Goal: Task Accomplishment & Management: Complete application form

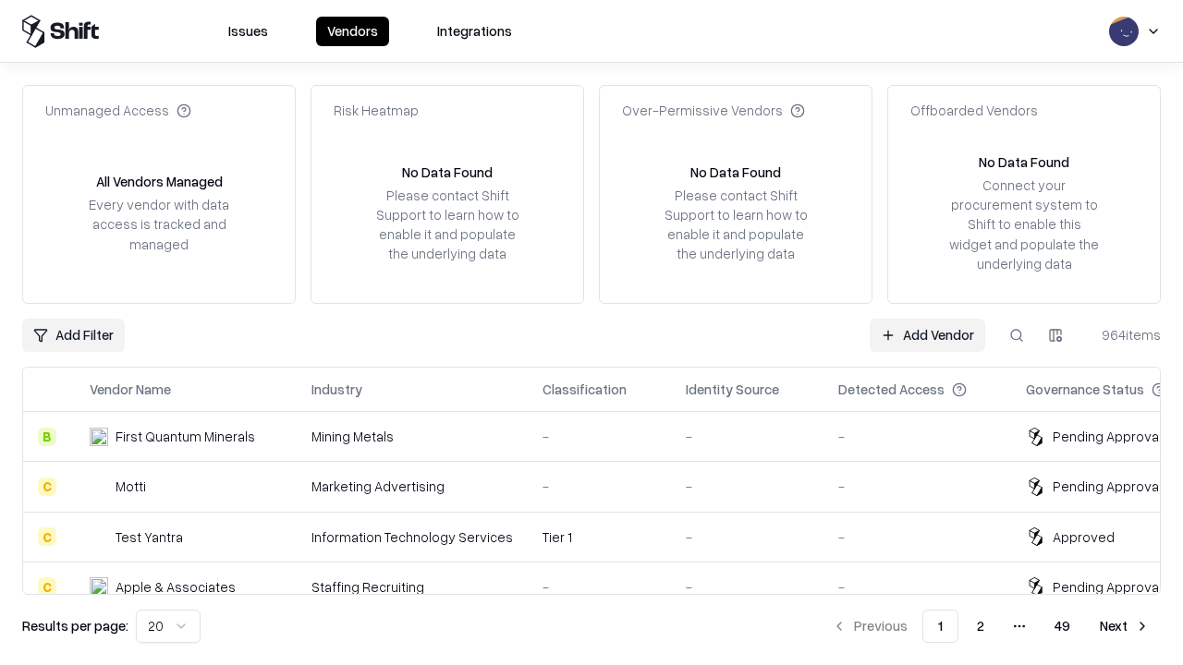
click at [927, 334] on link "Add Vendor" at bounding box center [926, 335] width 115 height 33
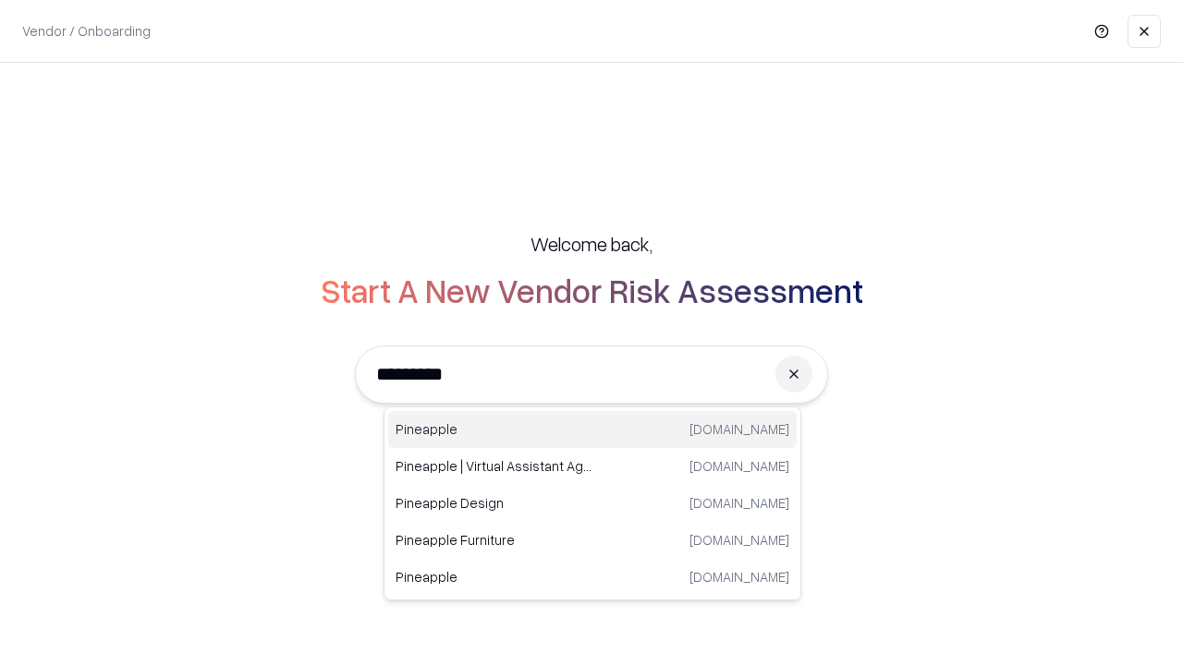
click at [592, 430] on div "Pineapple pineappleenergy.com" at bounding box center [592, 429] width 408 height 37
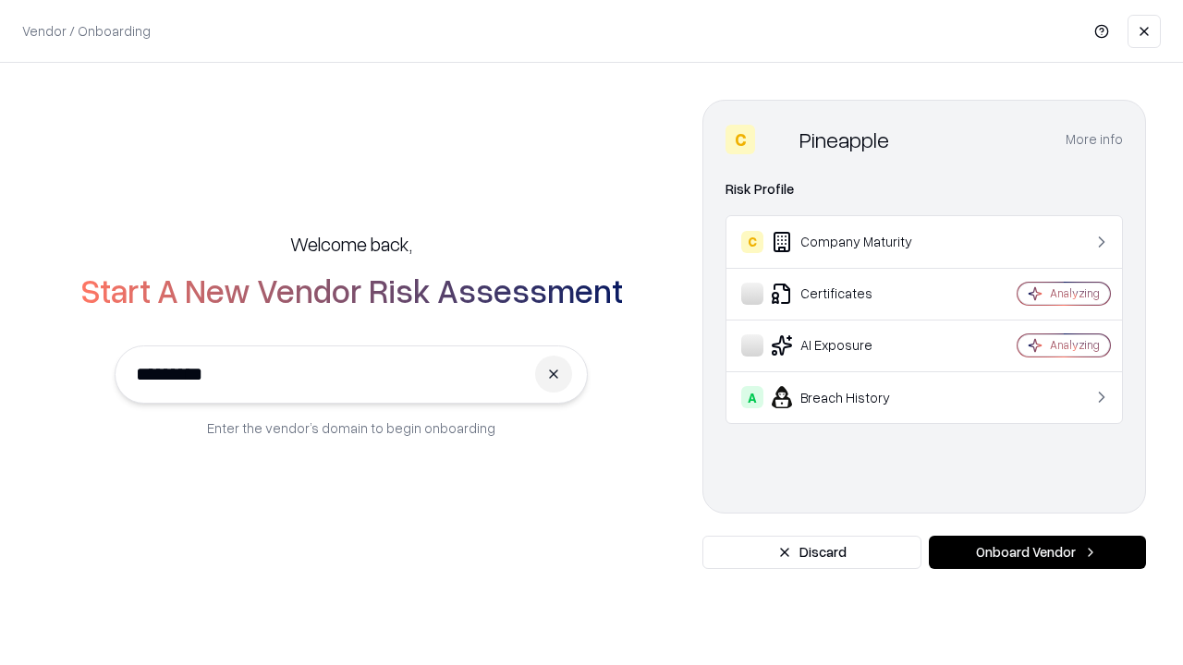
type input "*********"
click at [1037, 552] on button "Onboard Vendor" at bounding box center [1037, 552] width 217 height 33
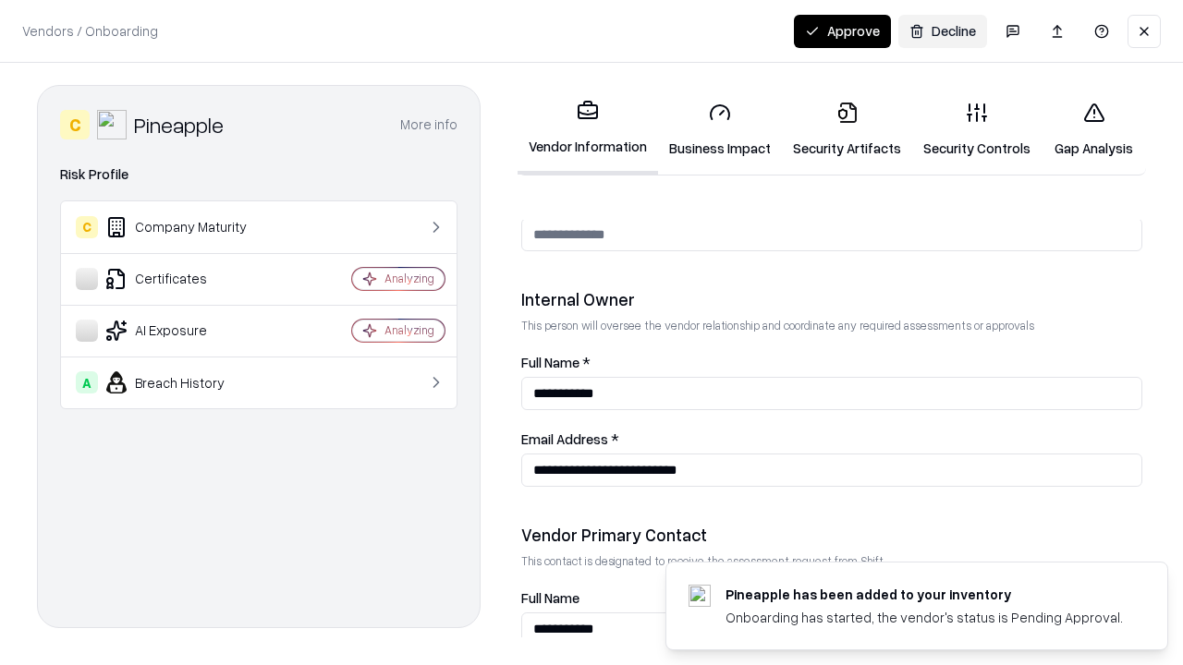
scroll to position [957, 0]
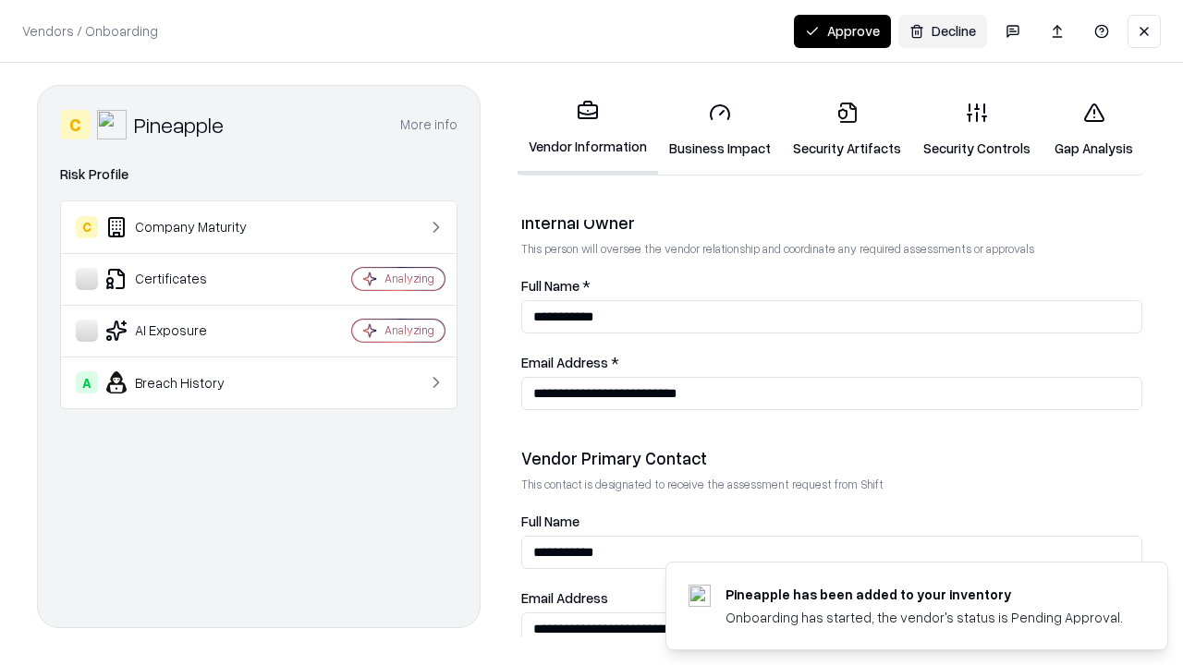
click at [720, 129] on link "Business Impact" at bounding box center [720, 130] width 124 height 86
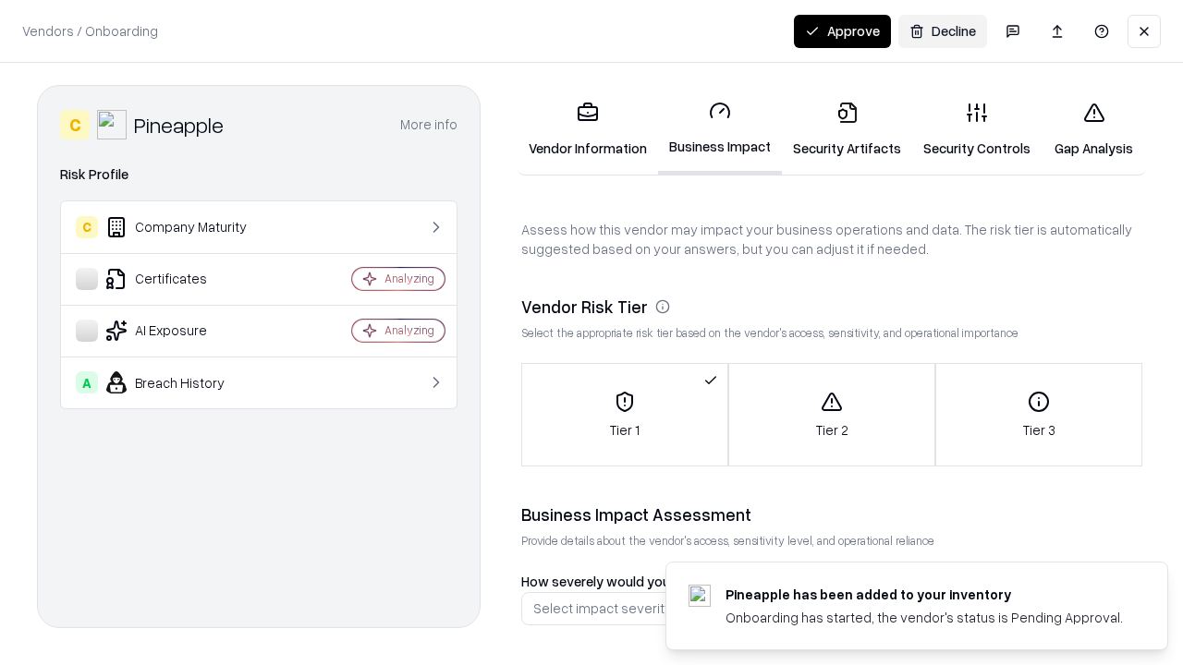
click at [846, 129] on link "Security Artifacts" at bounding box center [847, 130] width 130 height 86
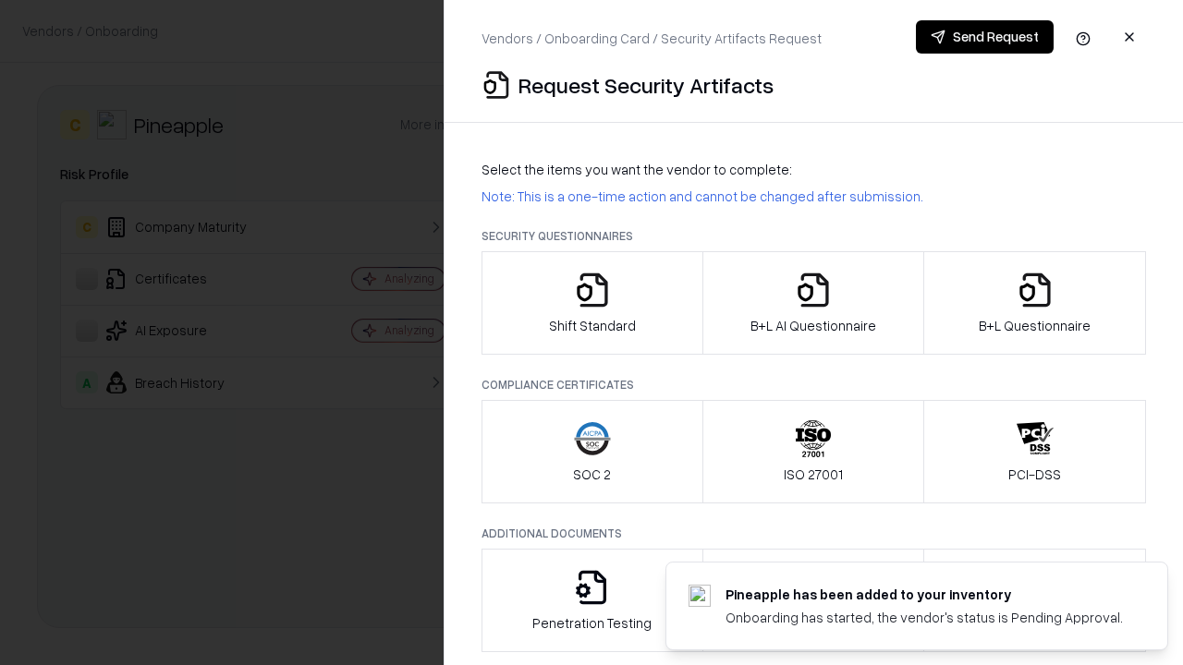
click at [591, 303] on icon "button" at bounding box center [592, 290] width 37 height 37
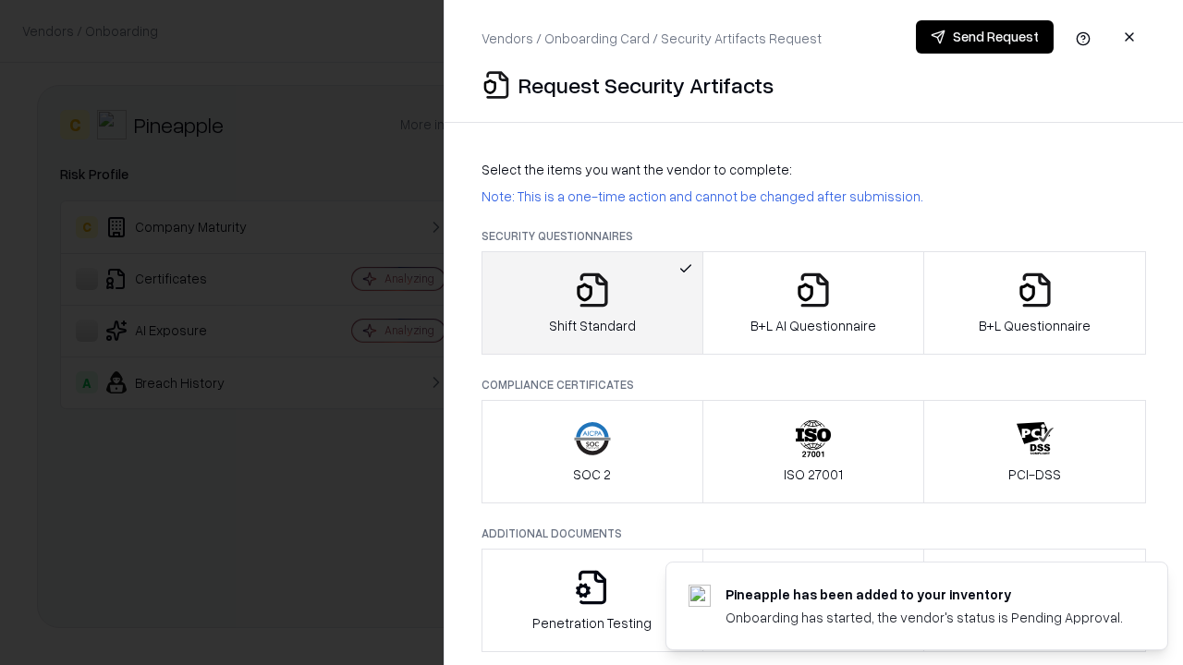
click at [984, 37] on button "Send Request" at bounding box center [985, 36] width 138 height 33
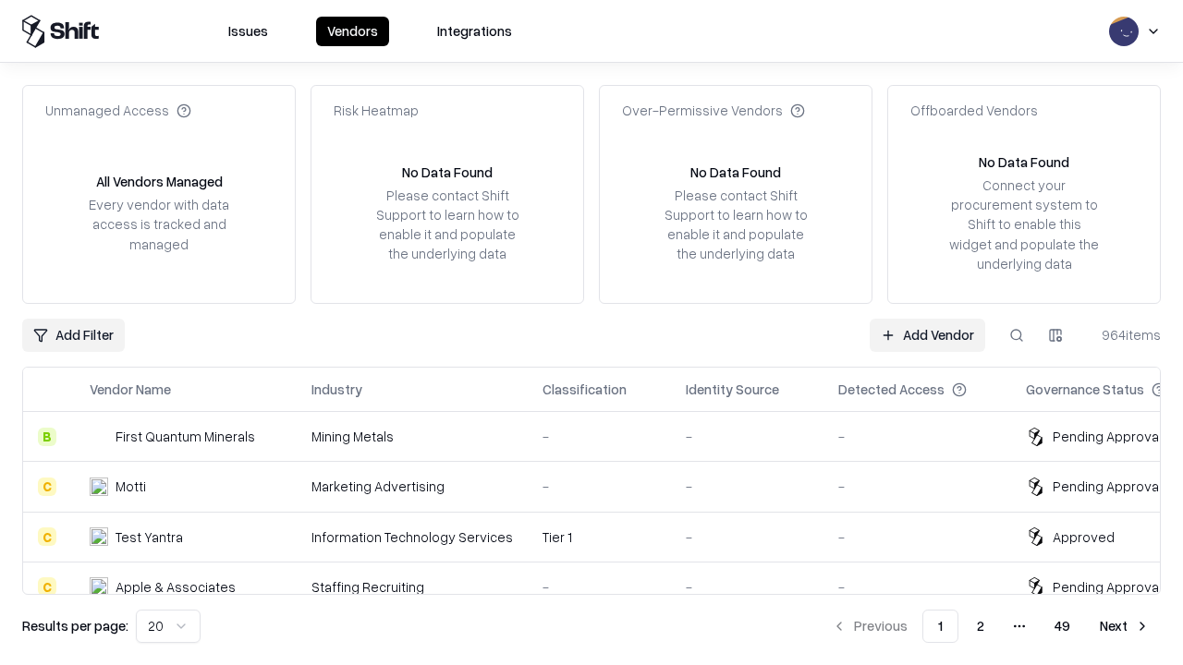
click at [1016, 334] on button at bounding box center [1016, 335] width 33 height 33
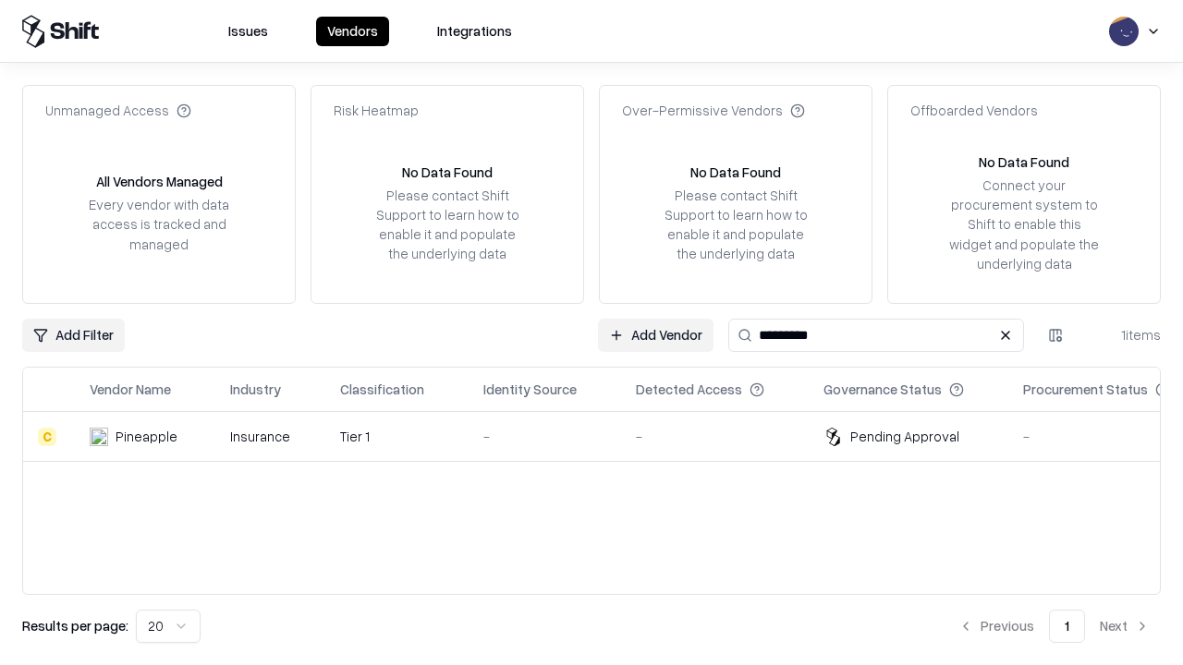
type input "*********"
click at [602, 436] on div "-" at bounding box center [544, 436] width 123 height 19
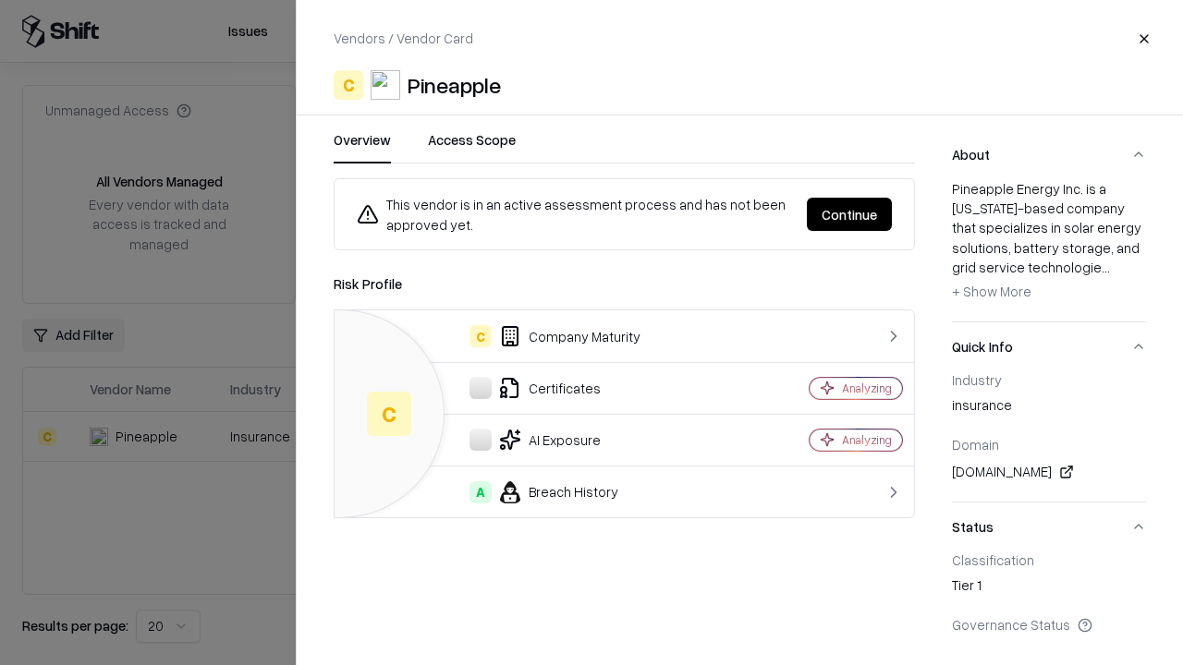
click at [849, 214] on button "Continue" at bounding box center [849, 214] width 85 height 33
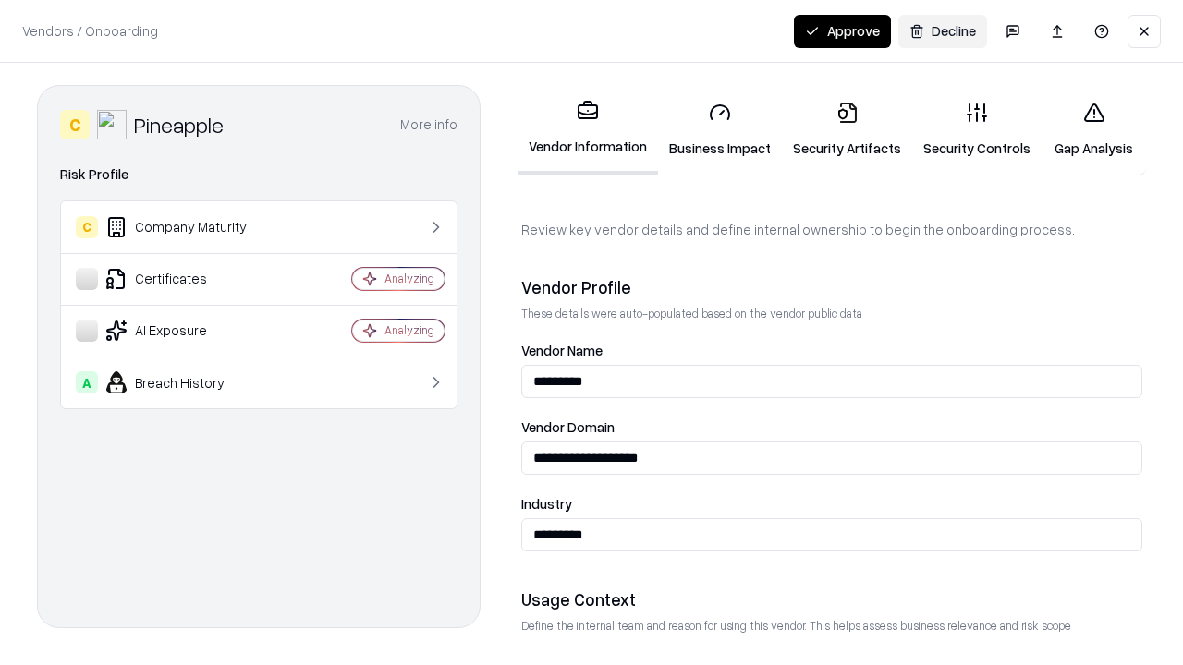
click at [846, 129] on link "Security Artifacts" at bounding box center [847, 130] width 130 height 86
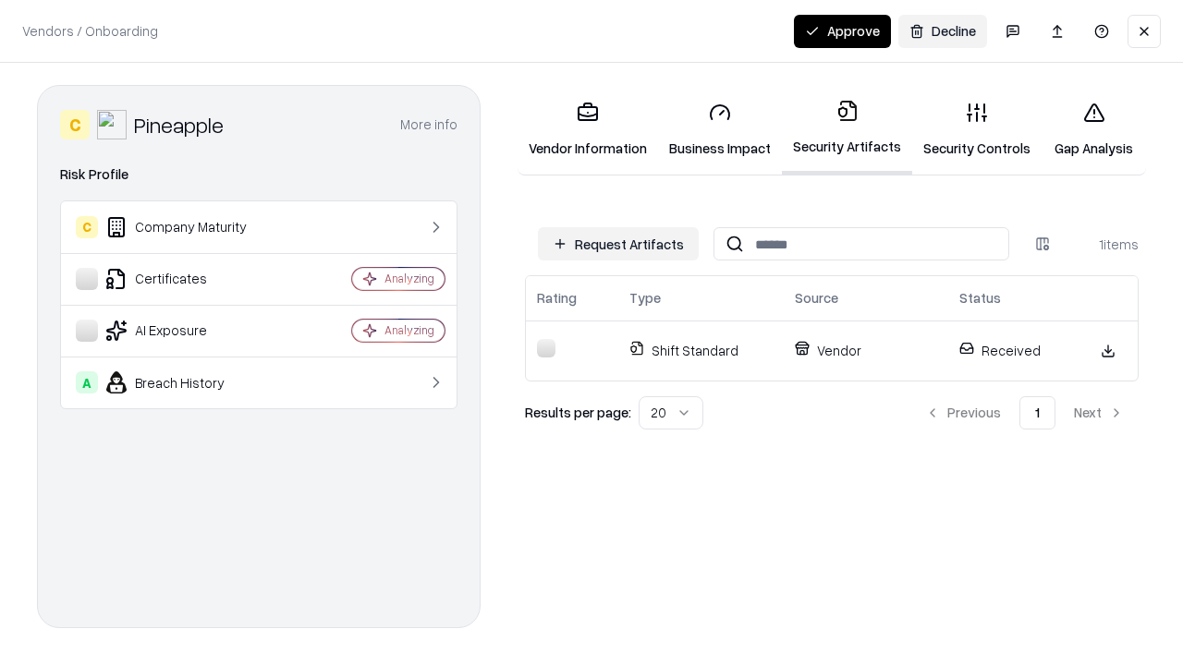
click at [977, 129] on link "Security Controls" at bounding box center [976, 130] width 129 height 86
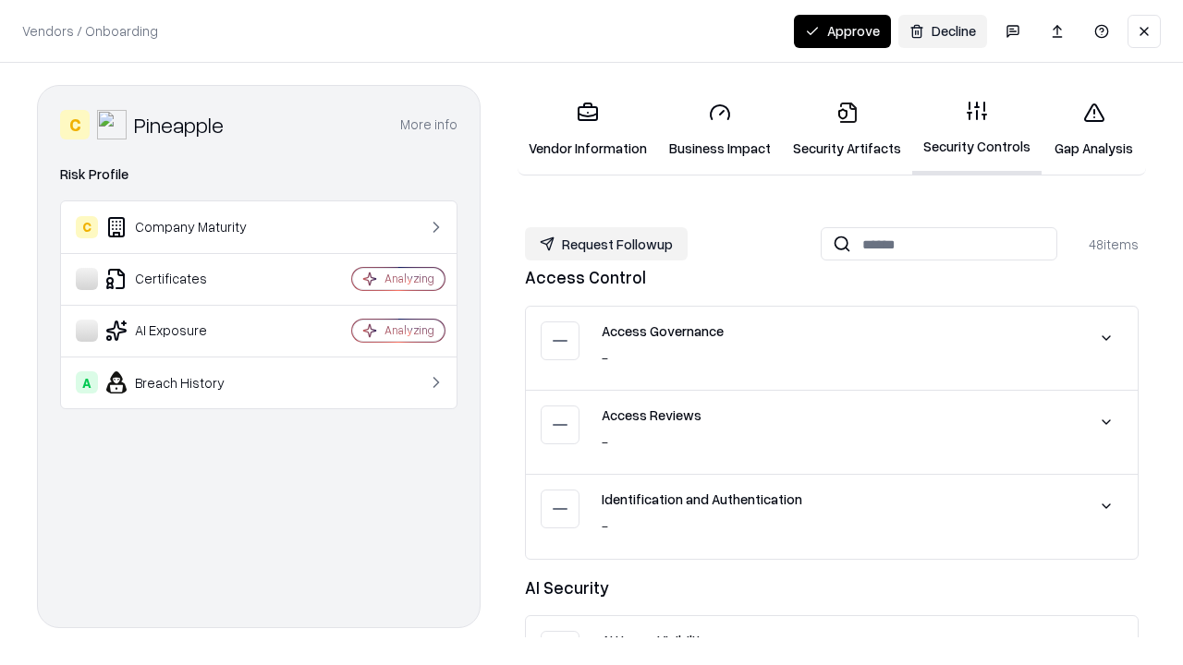
click at [606, 244] on button "Request Followup" at bounding box center [606, 243] width 163 height 33
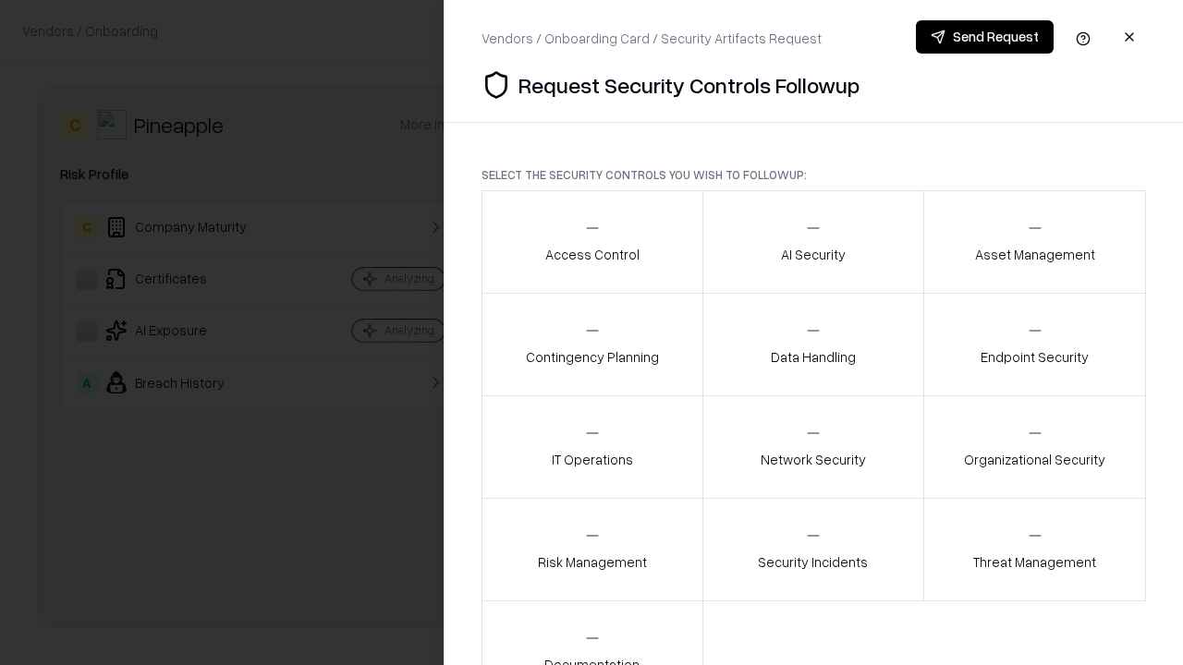
click at [591, 242] on div "Access Control" at bounding box center [592, 241] width 94 height 45
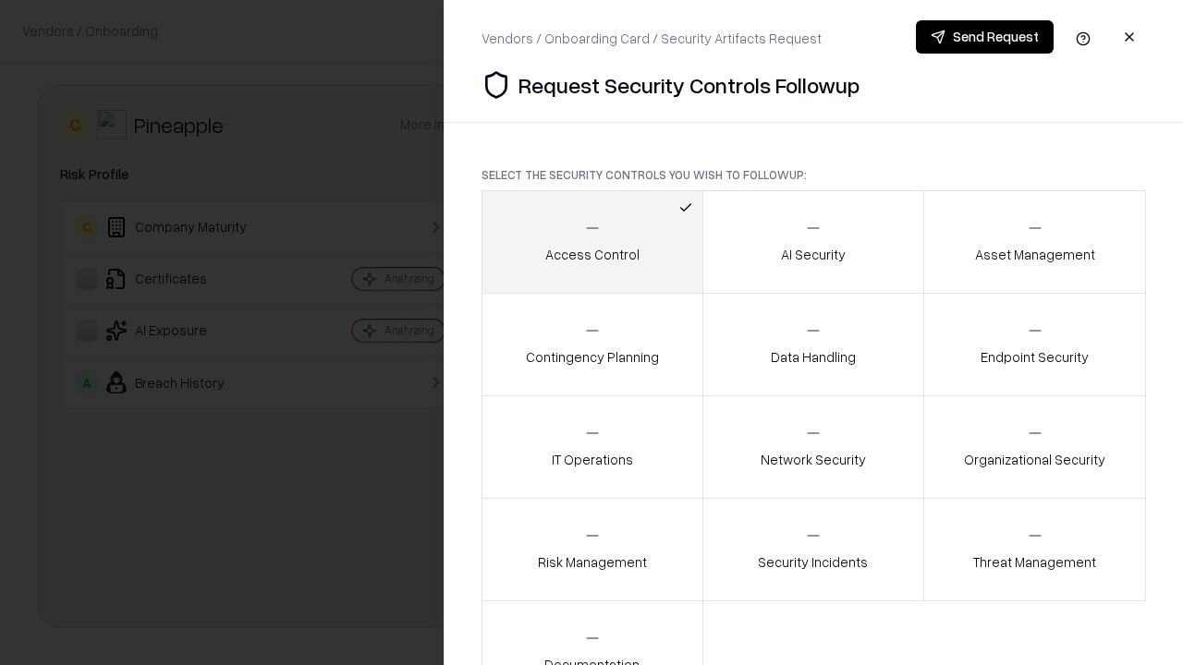
click at [984, 37] on button "Send Request" at bounding box center [985, 36] width 138 height 33
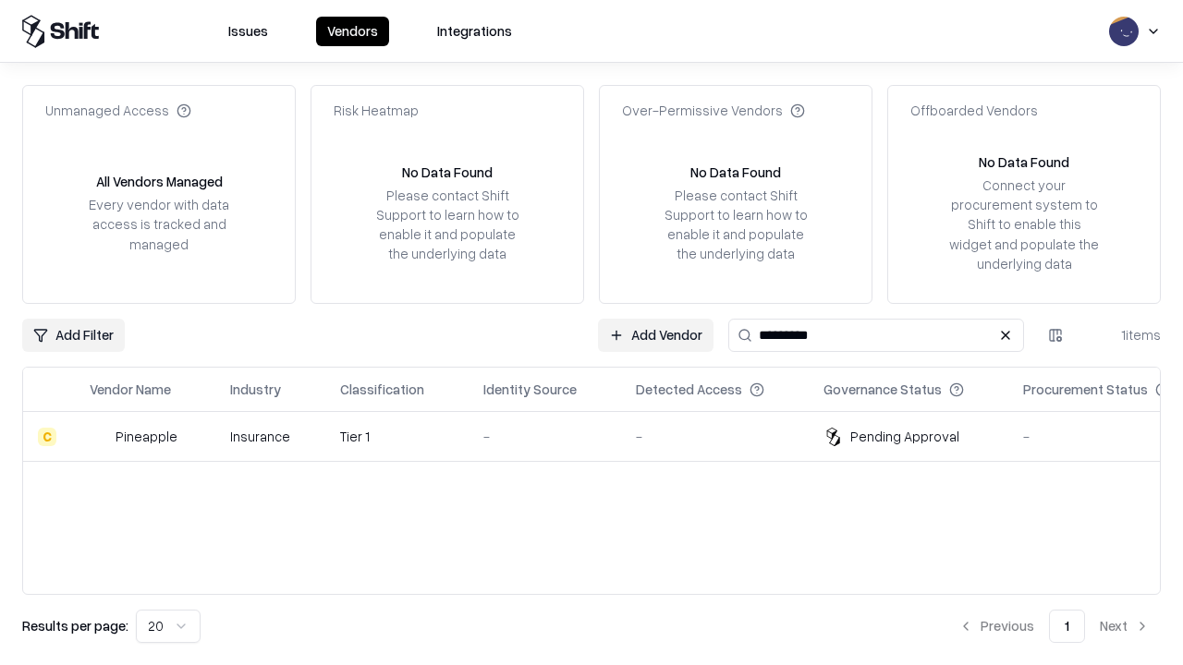
type input "*********"
click at [602, 436] on div "-" at bounding box center [544, 436] width 123 height 19
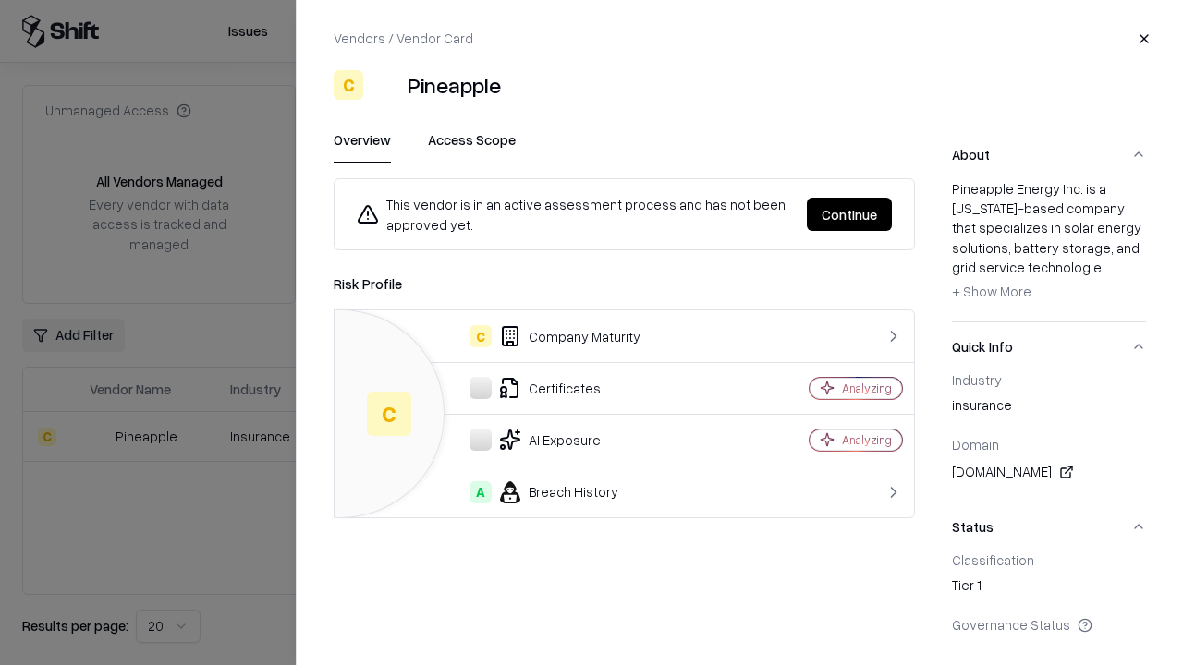
click at [849, 214] on button "Continue" at bounding box center [849, 214] width 85 height 33
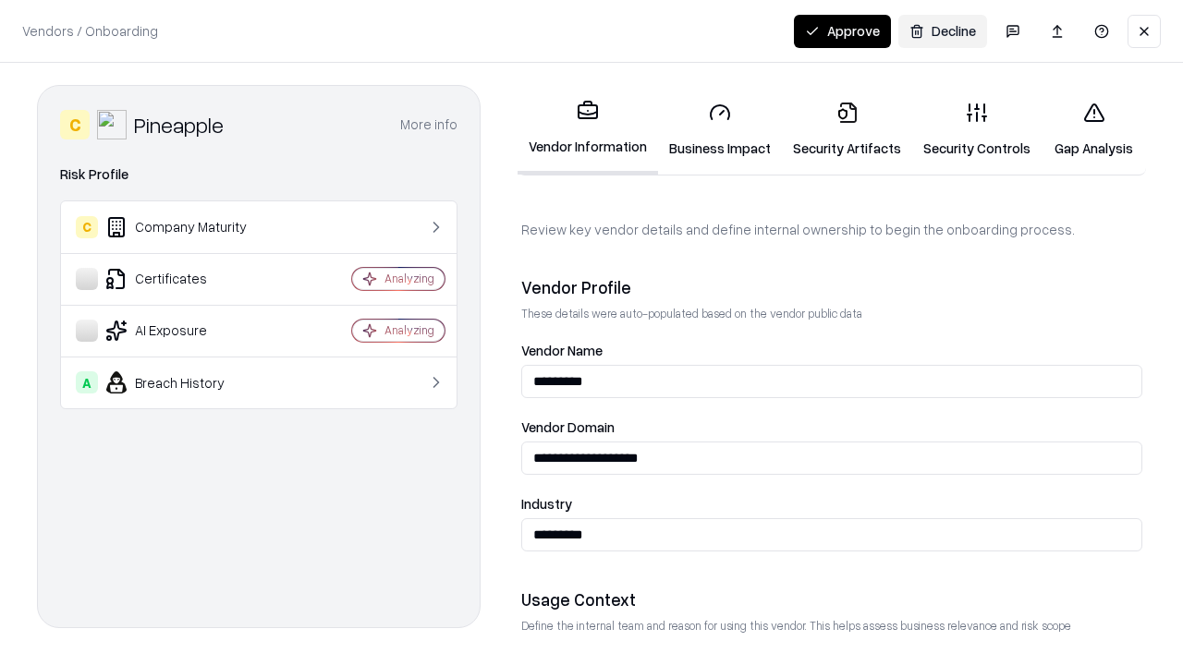
click at [842, 30] on button "Approve" at bounding box center [842, 31] width 97 height 33
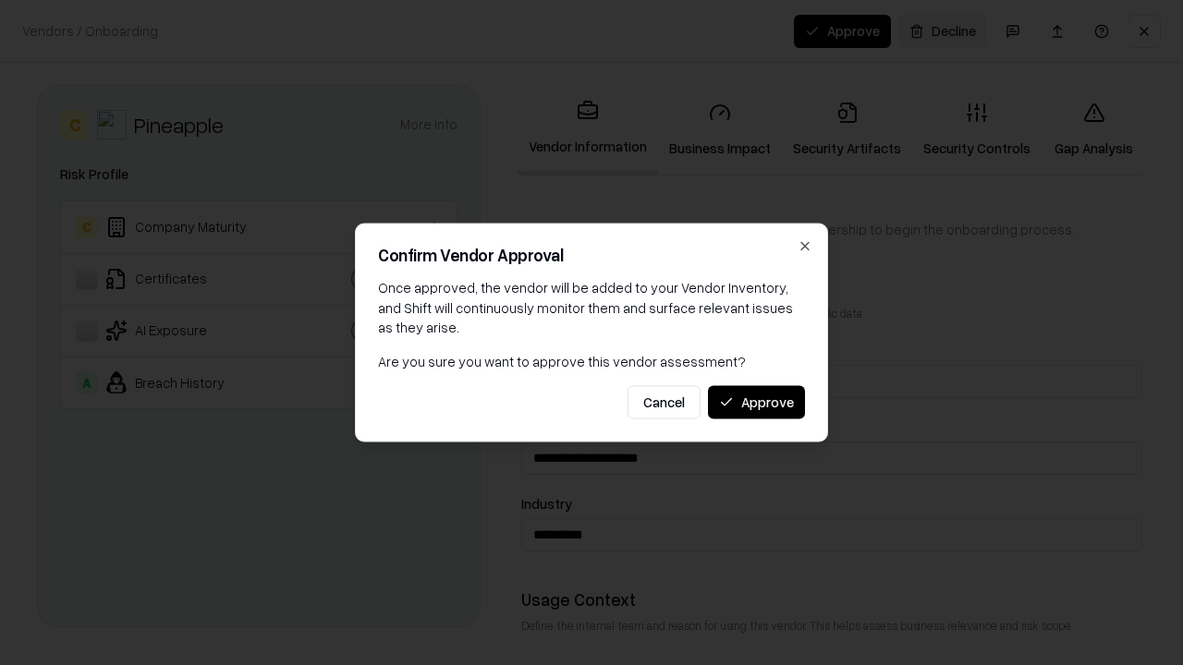
click at [756, 402] on button "Approve" at bounding box center [756, 401] width 97 height 33
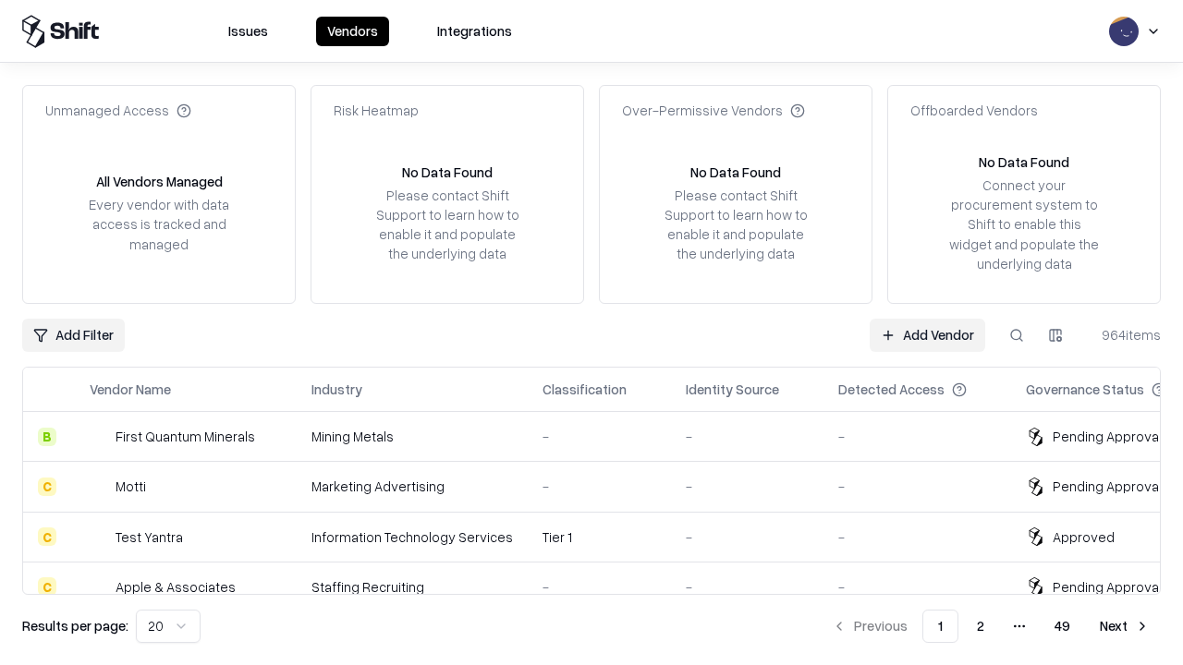
type input "*********"
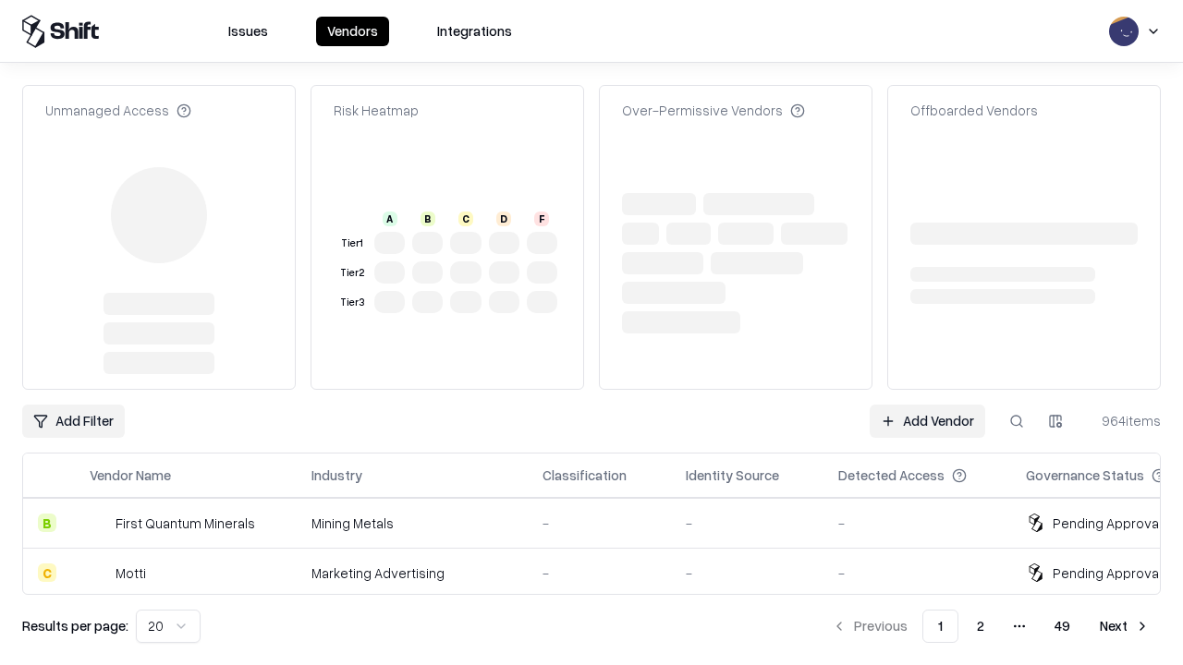
click at [927, 405] on link "Add Vendor" at bounding box center [926, 421] width 115 height 33
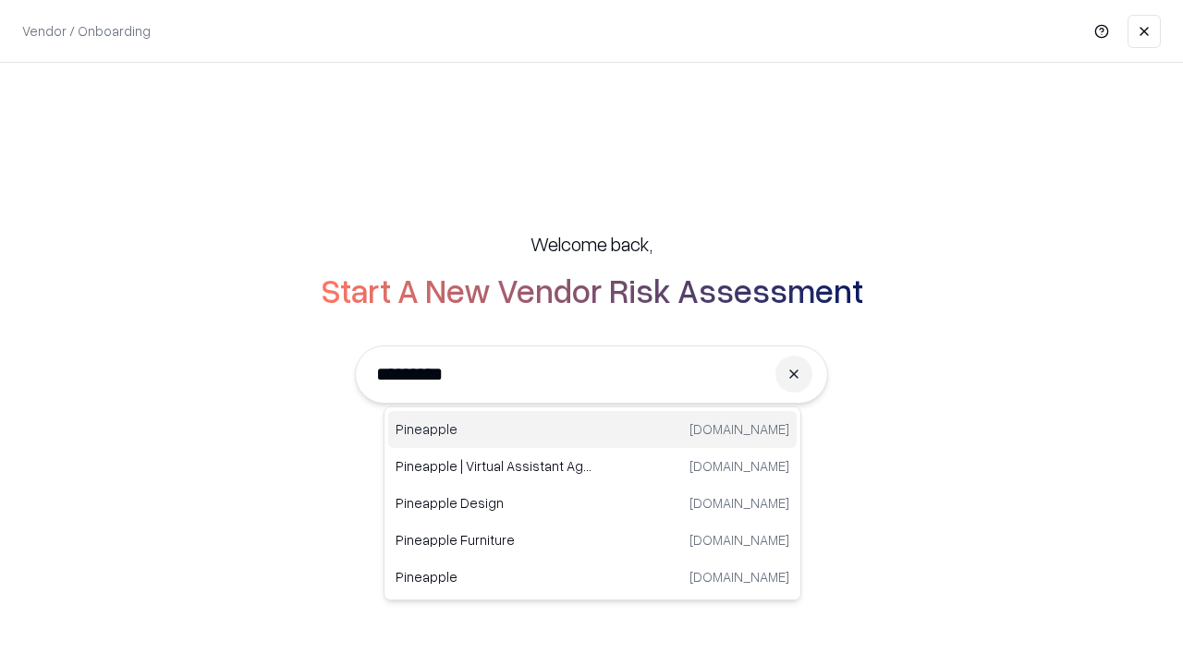
click at [592, 430] on div "Pineapple pineappleenergy.com" at bounding box center [592, 429] width 408 height 37
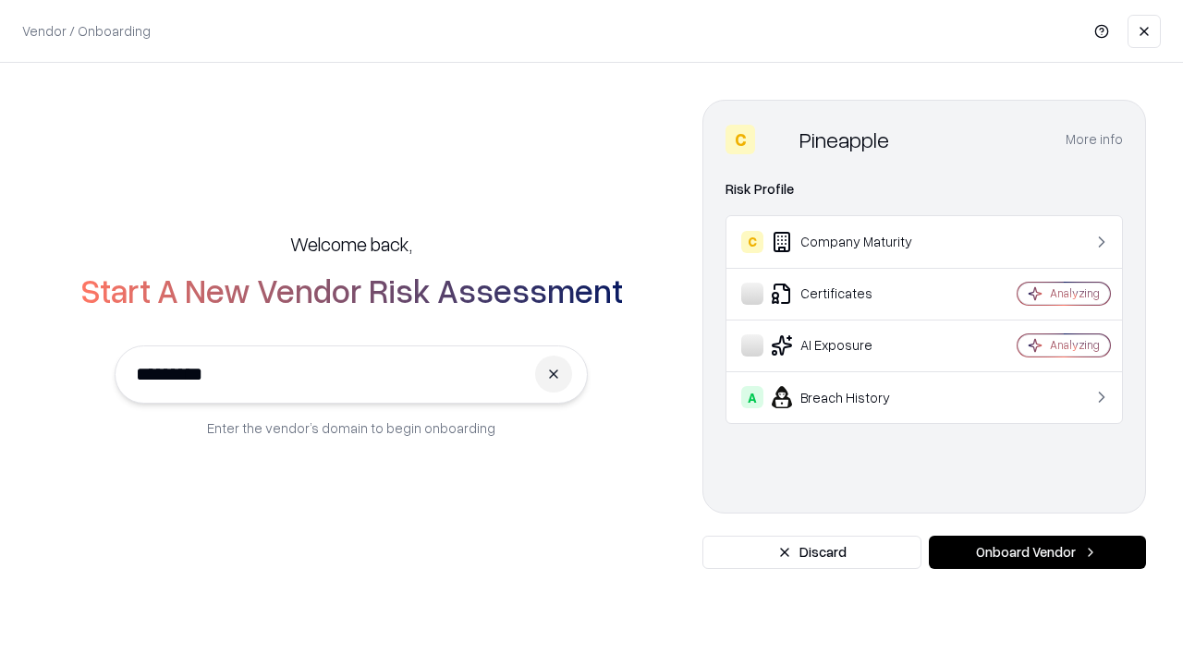
type input "*********"
click at [1037, 552] on button "Onboard Vendor" at bounding box center [1037, 552] width 217 height 33
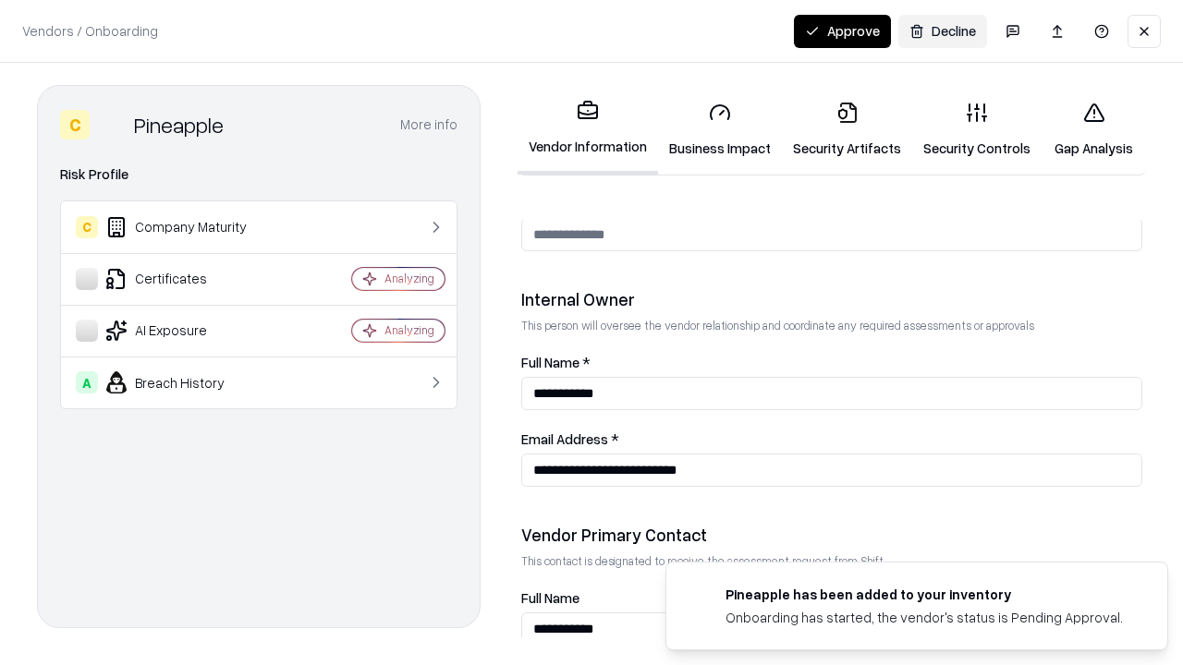
scroll to position [957, 0]
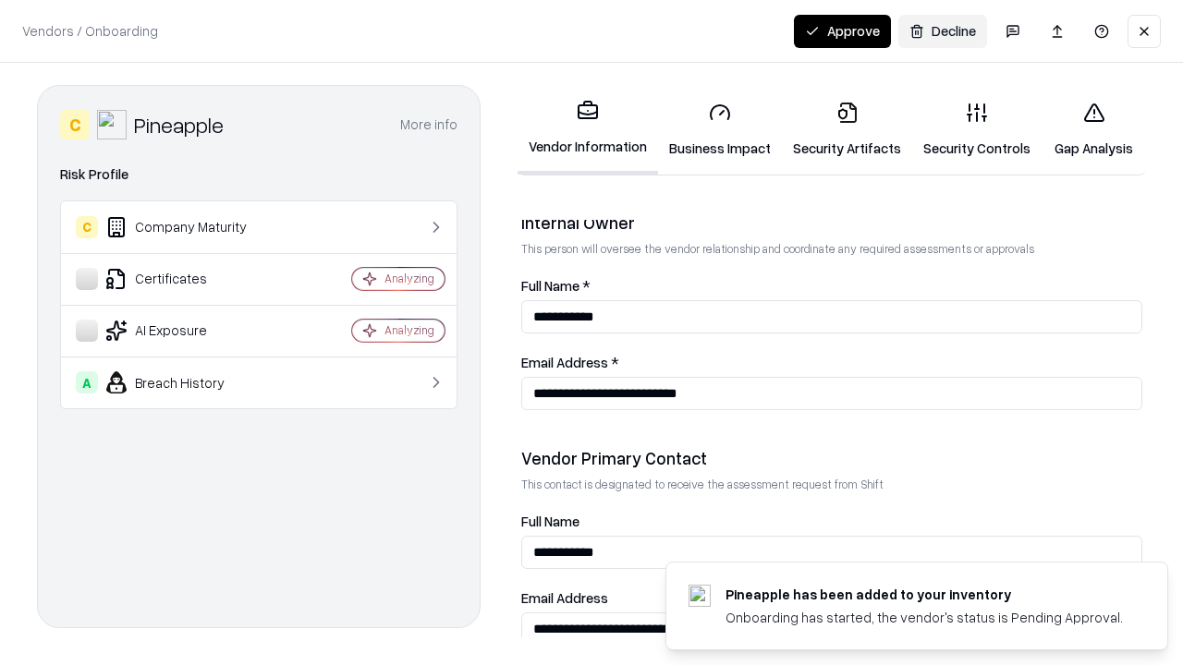
click at [842, 30] on button "Approve" at bounding box center [842, 31] width 97 height 33
